Goal: Register for event/course

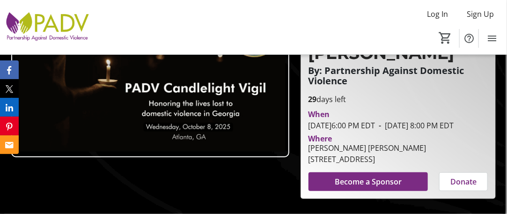
scroll to position [141, 0]
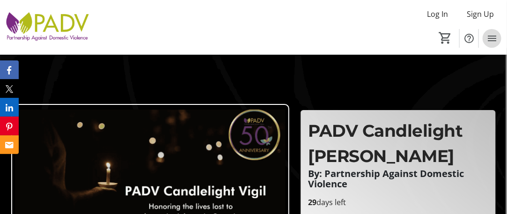
click at [492, 38] on mat-icon "Menu" at bounding box center [492, 38] width 11 height 11
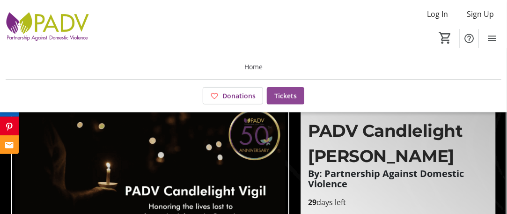
click at [281, 96] on span "Tickets" at bounding box center [286, 96] width 22 height 10
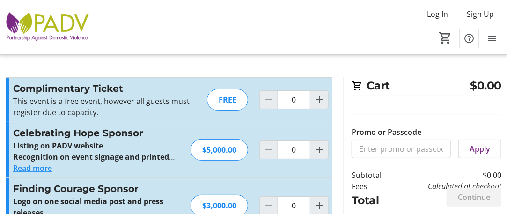
click at [381, 38] on div "Log In Sign Up Home Donations Tickets 0" at bounding box center [253, 27] width 507 height 54
